Goal: Task Accomplishment & Management: Use online tool/utility

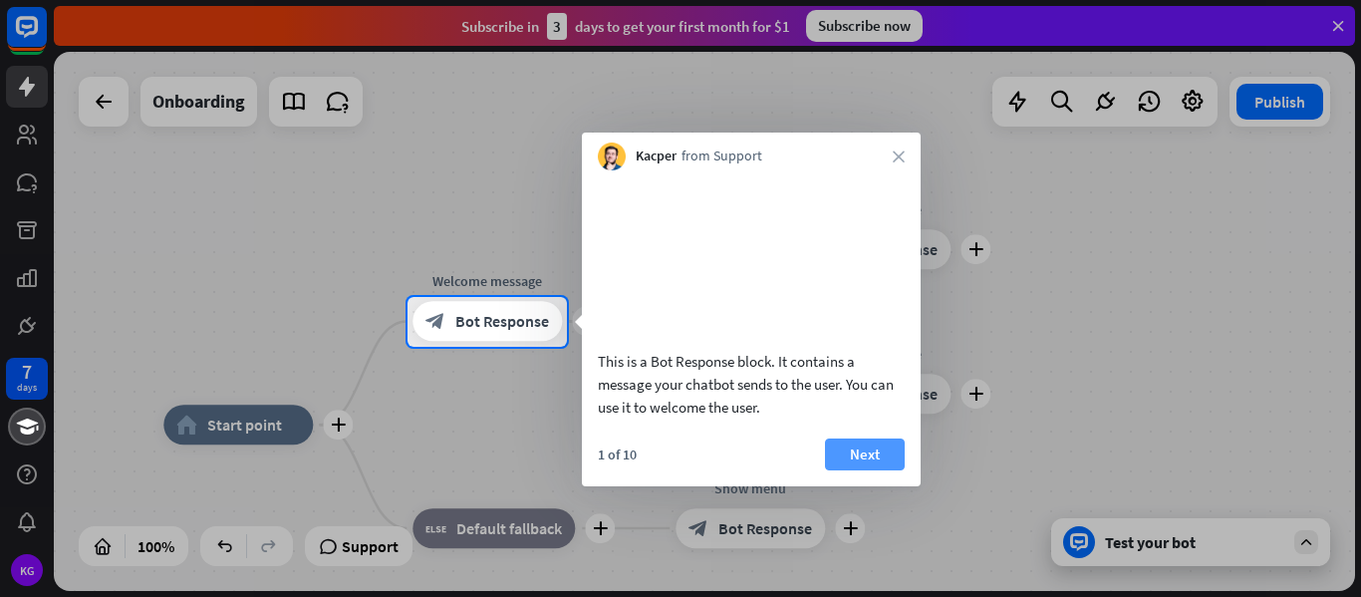
click at [903, 470] on button "Next" at bounding box center [865, 454] width 80 height 32
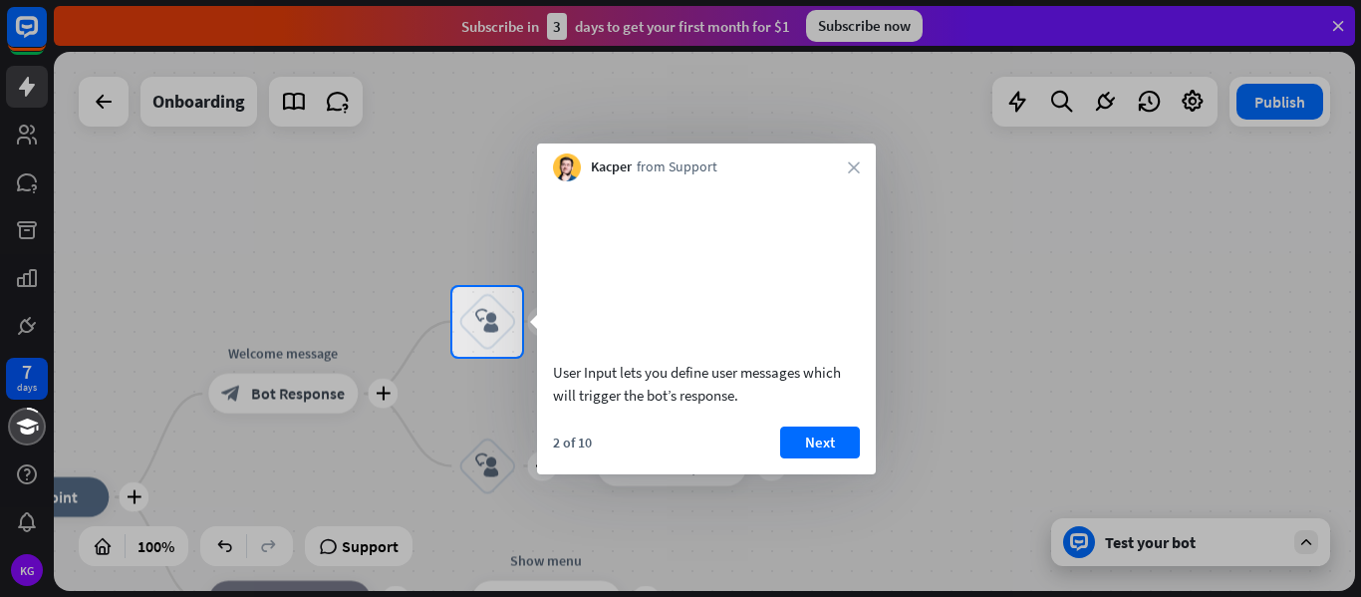
click at [1182, 341] on div at bounding box center [941, 322] width 839 height 70
click at [1050, 245] on div at bounding box center [680, 143] width 1361 height 287
click at [1061, 108] on div at bounding box center [680, 143] width 1361 height 287
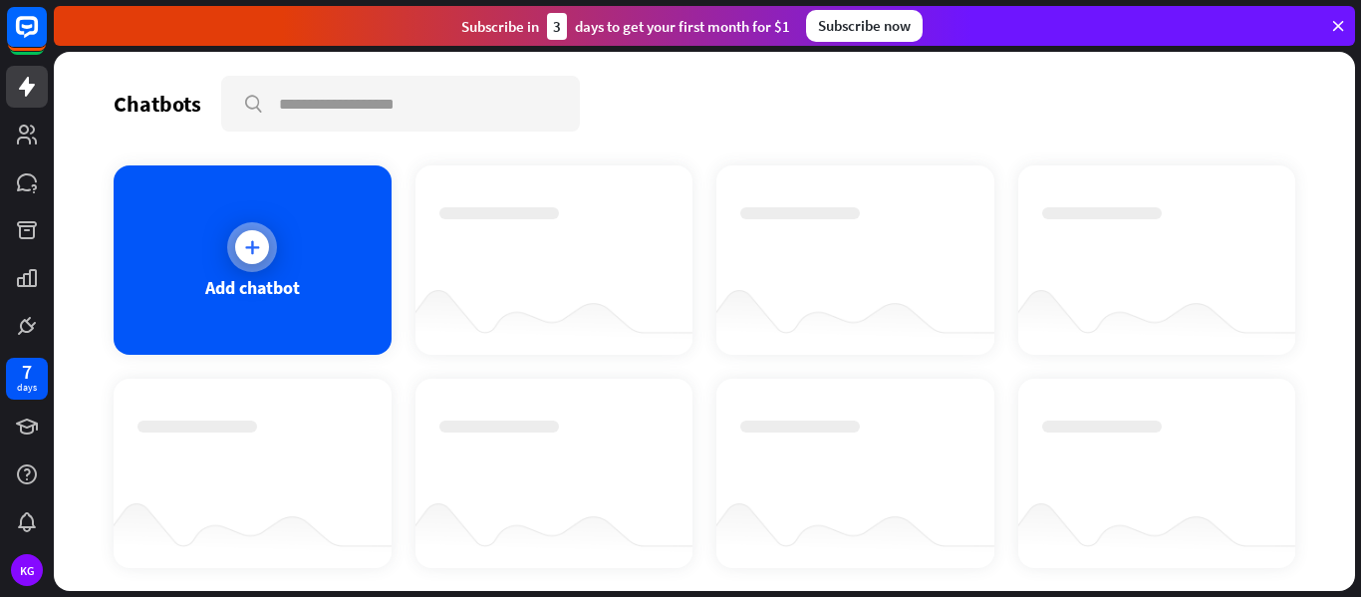
click at [261, 258] on div at bounding box center [252, 247] width 34 height 34
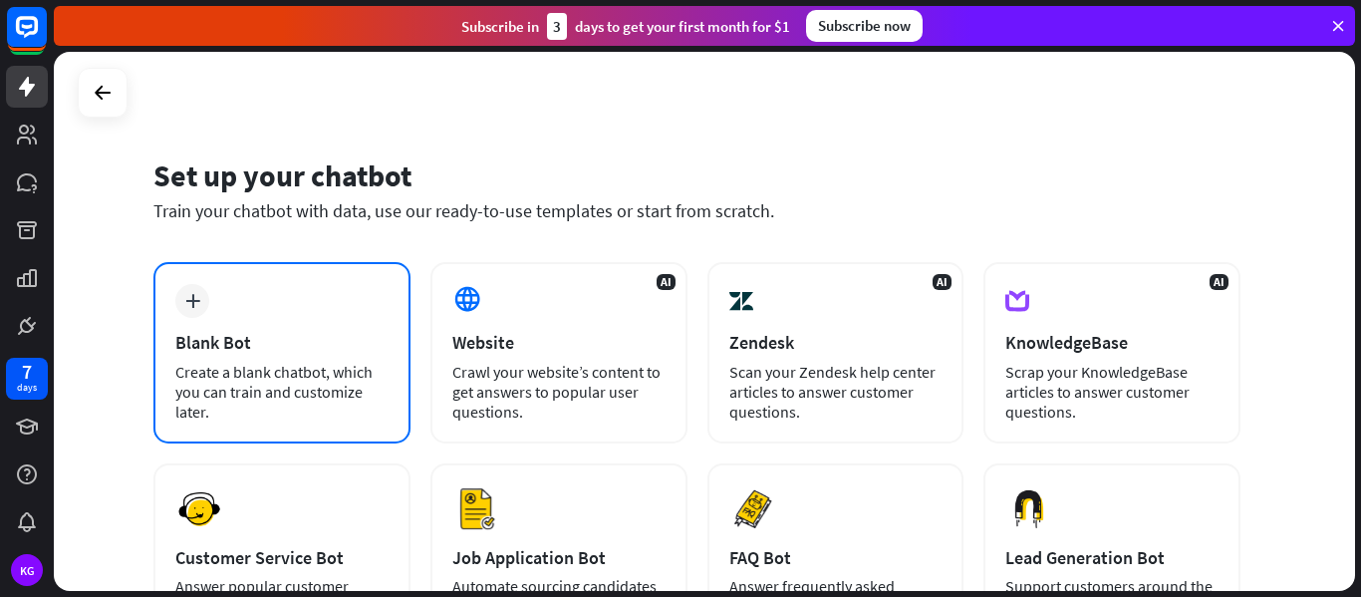
click at [303, 369] on div "Create a blank chatbot, which you can train and customize later." at bounding box center [281, 392] width 213 height 60
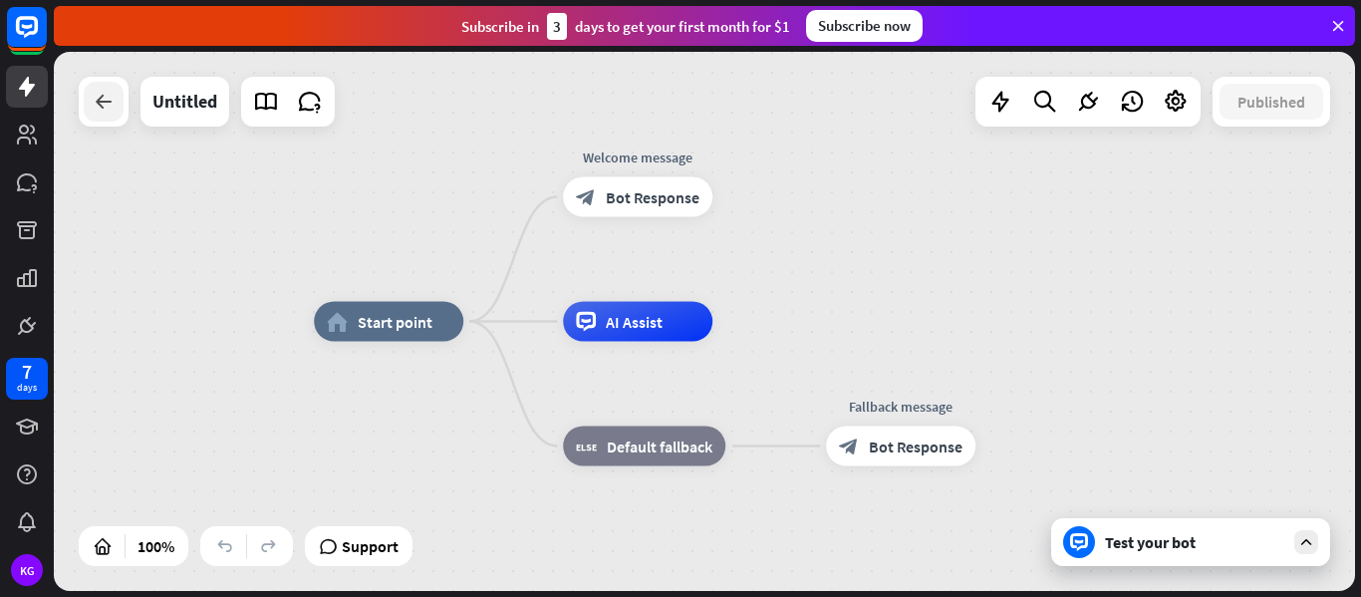
click at [116, 102] on div at bounding box center [104, 102] width 40 height 40
click at [233, 403] on div "home_2 Start point Welcome message block_bot_response Bot Response AI Assist bl…" at bounding box center [704, 321] width 1301 height 539
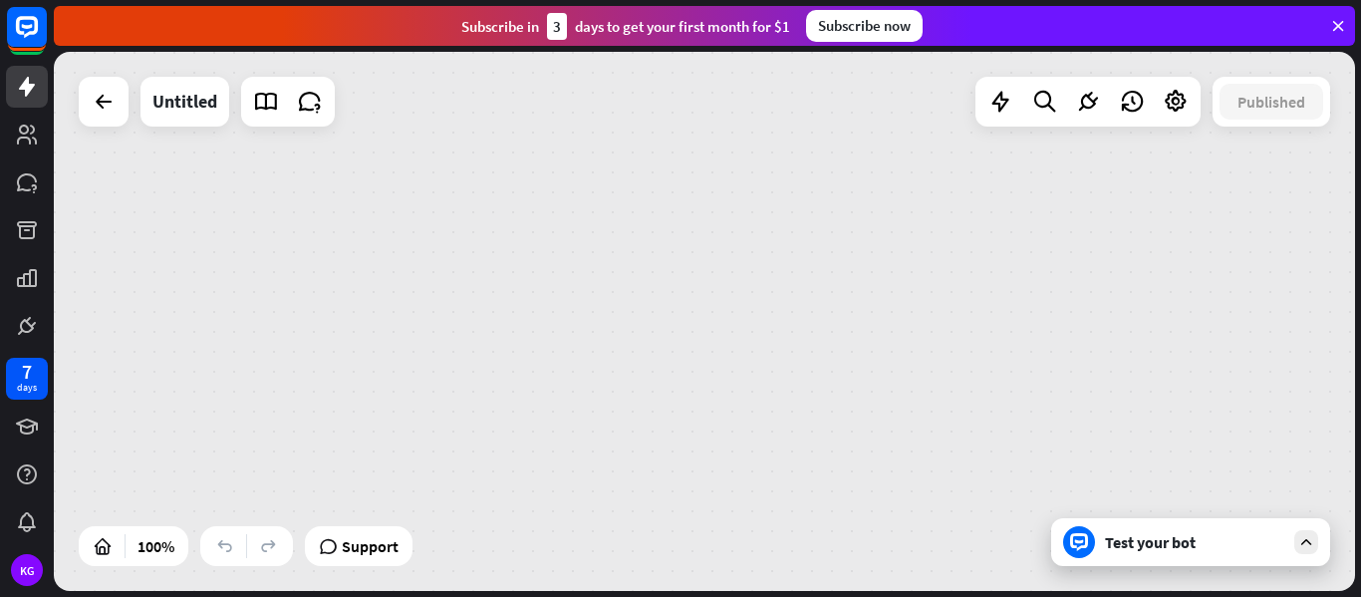
click at [1291, 539] on div "Test your bot" at bounding box center [1190, 542] width 279 height 48
